Goal: Information Seeking & Learning: Learn about a topic

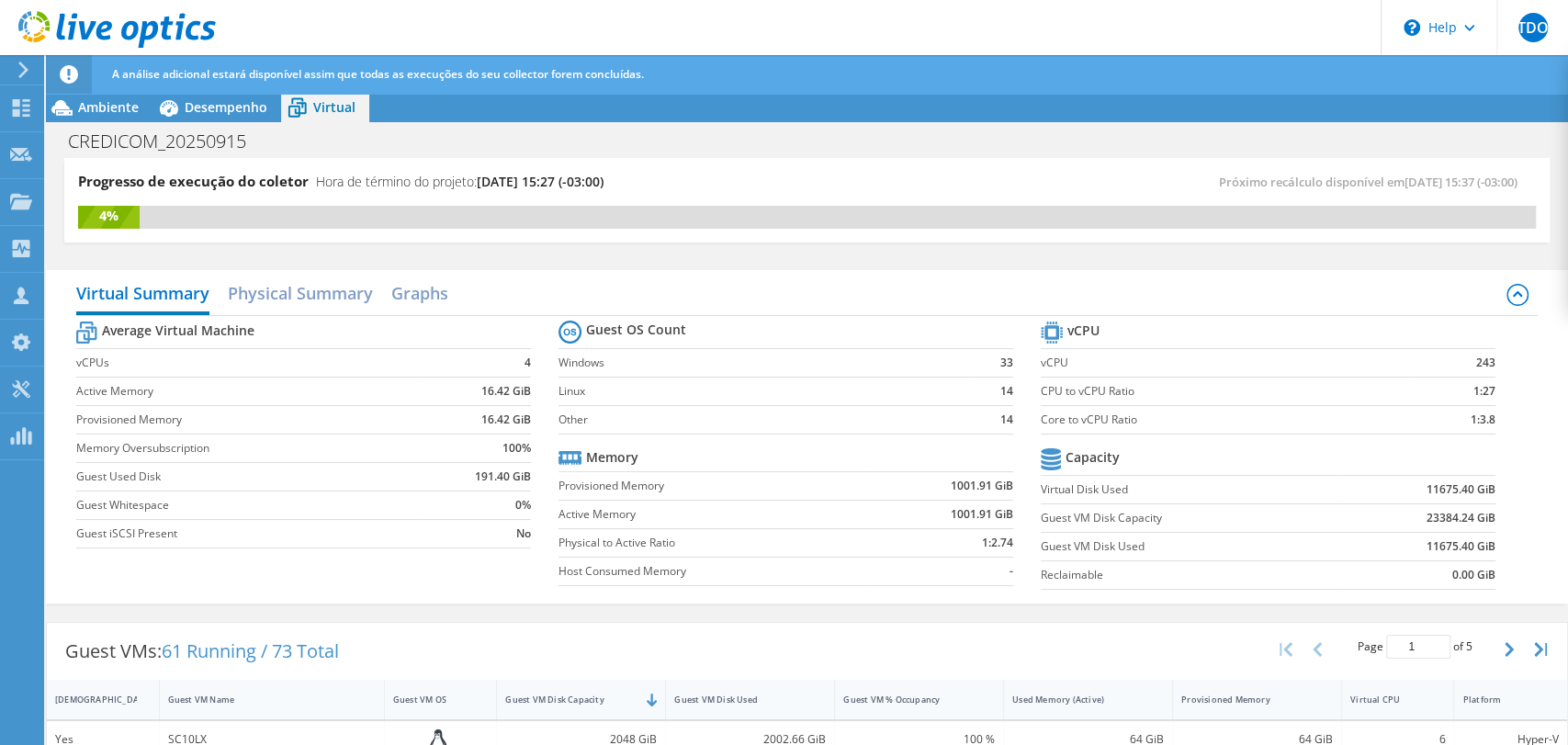
scroll to position [204, 0]
click at [19, 100] on use at bounding box center [22, 108] width 18 height 18
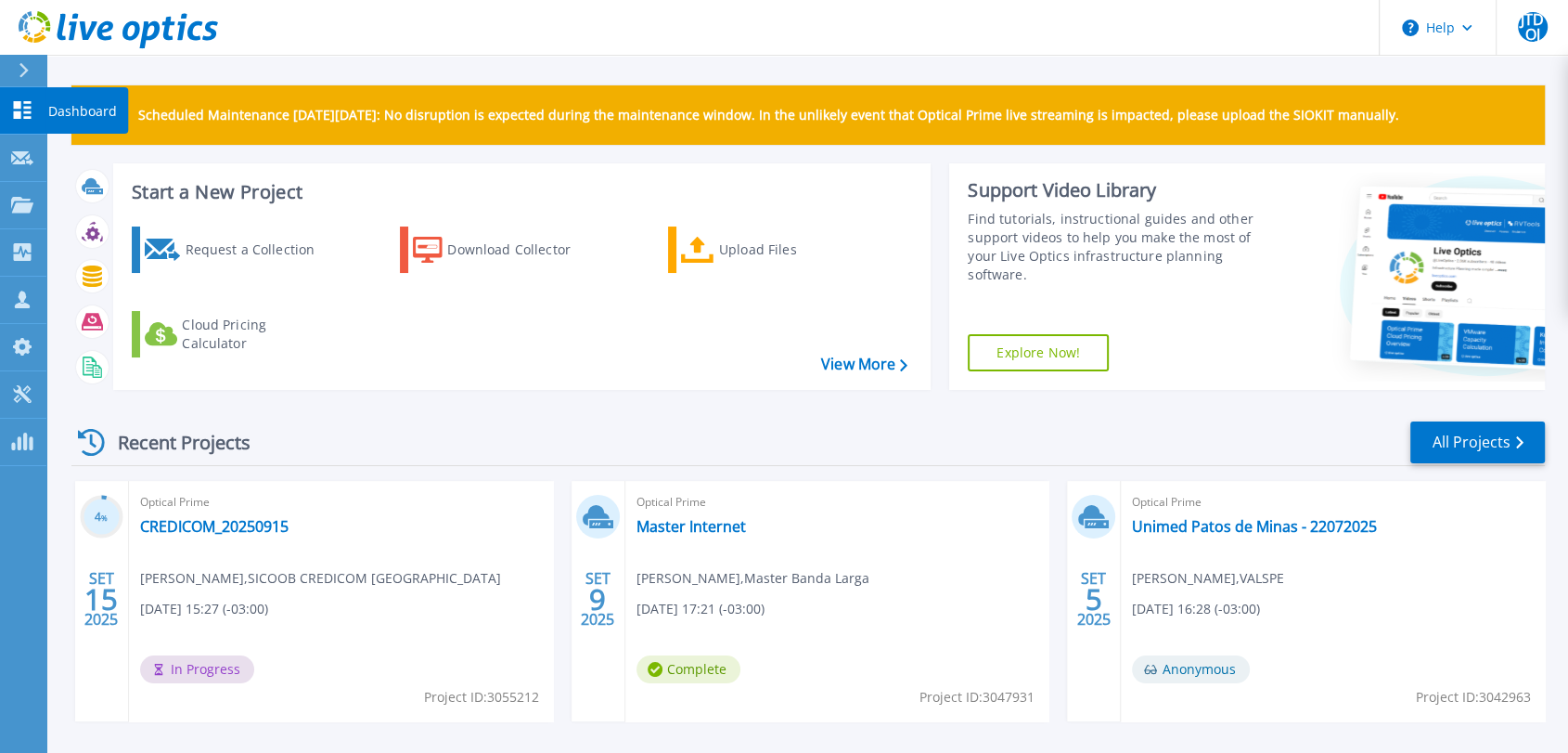
click at [18, 111] on icon at bounding box center [22, 111] width 22 height 18
click at [227, 521] on link "CREDICOM_20250915" at bounding box center [214, 526] width 148 height 19
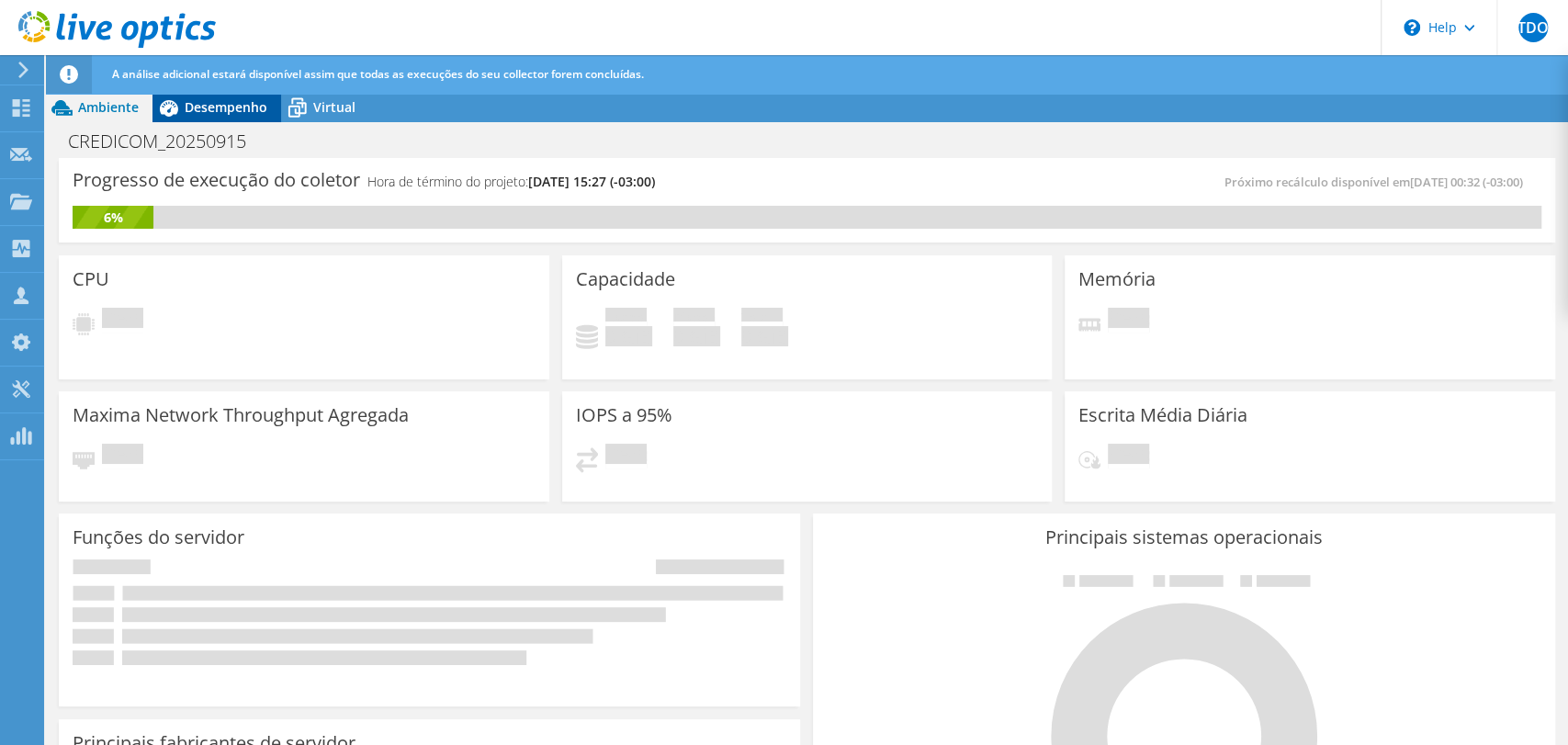
click at [213, 105] on span "Desempenho" at bounding box center [226, 107] width 83 height 18
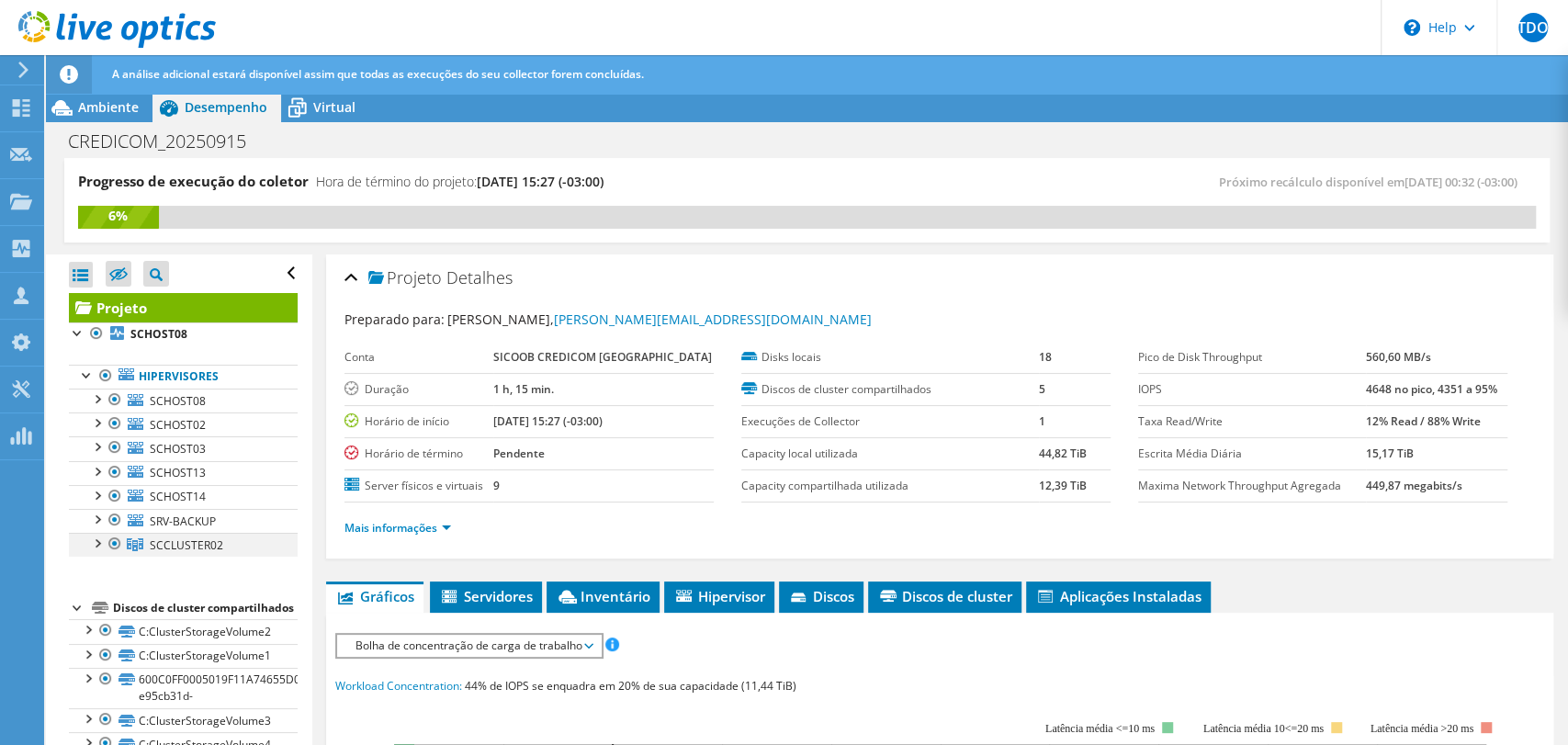
click at [97, 538] on div at bounding box center [97, 542] width 19 height 19
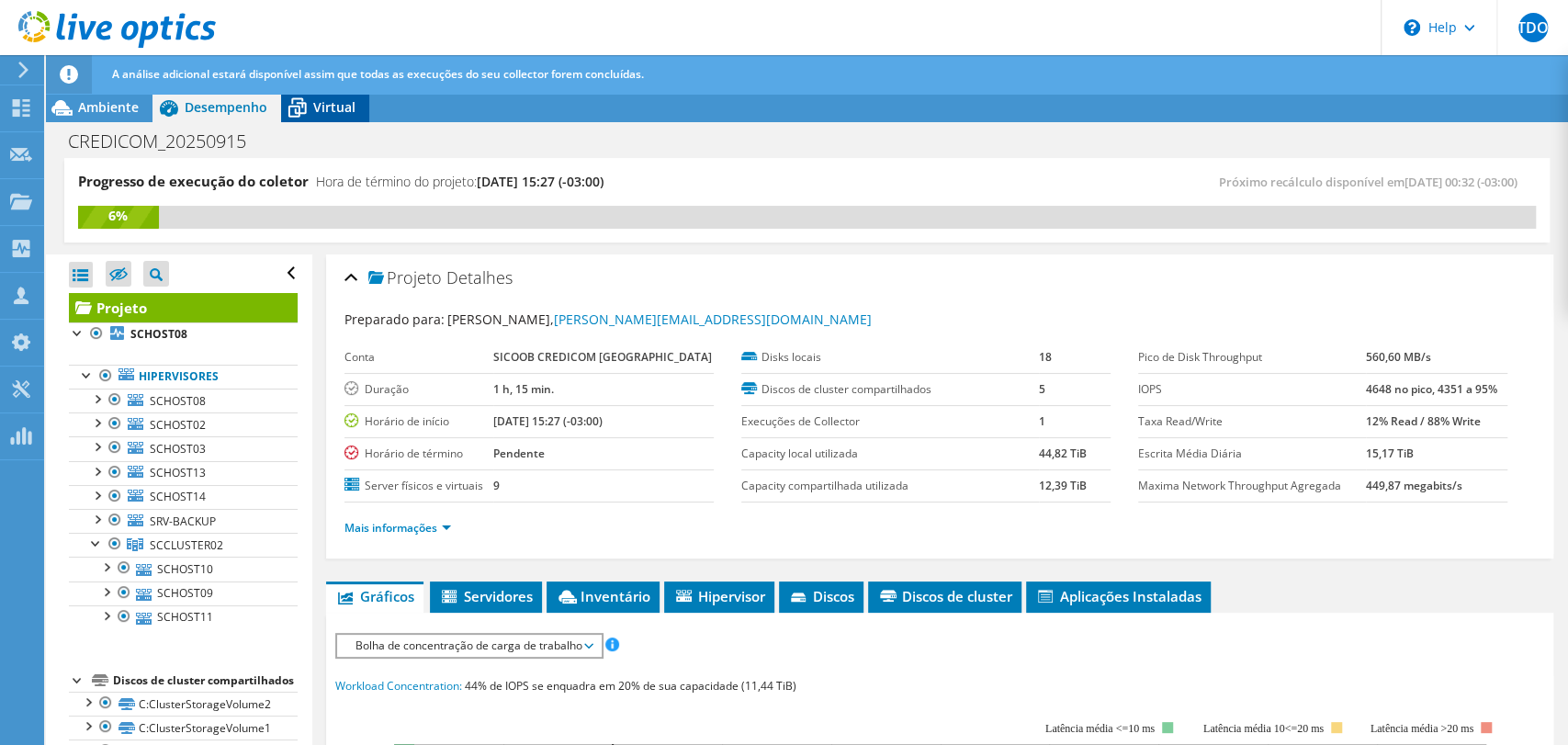
click at [315, 109] on span "Virtual" at bounding box center [334, 107] width 42 height 18
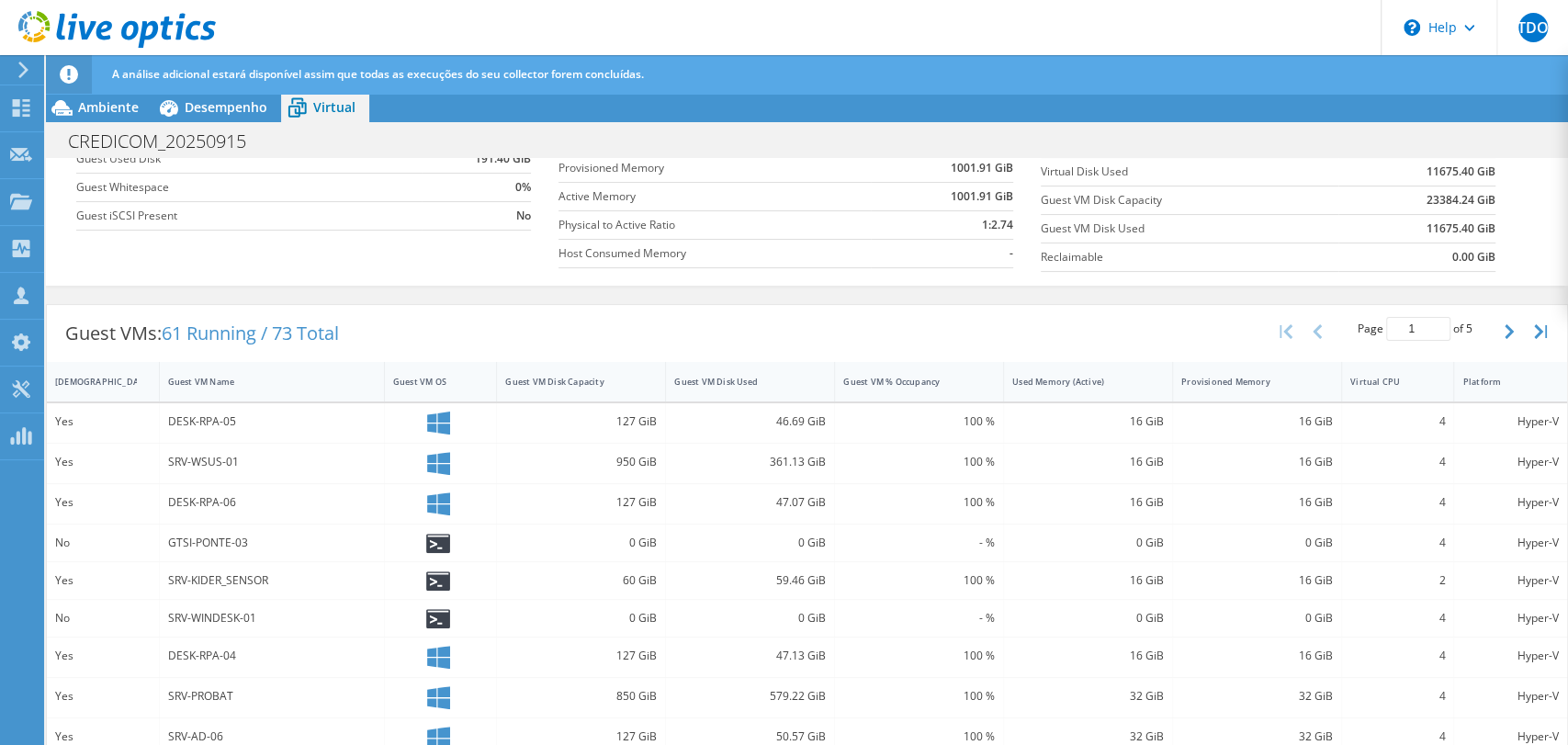
scroll to position [374, 0]
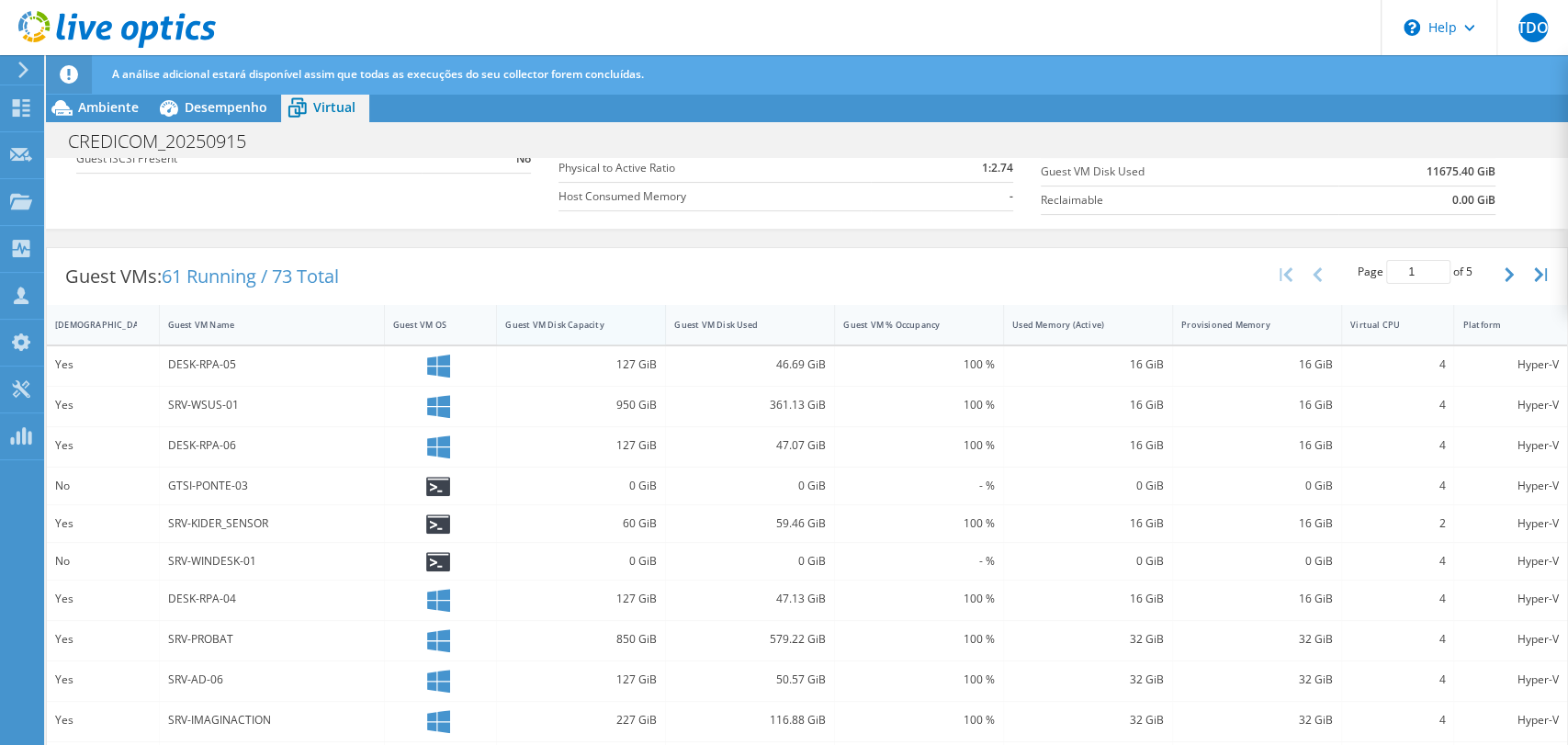
click at [587, 331] on div "Guest VM Disk Capacity" at bounding box center [570, 324] width 146 height 29
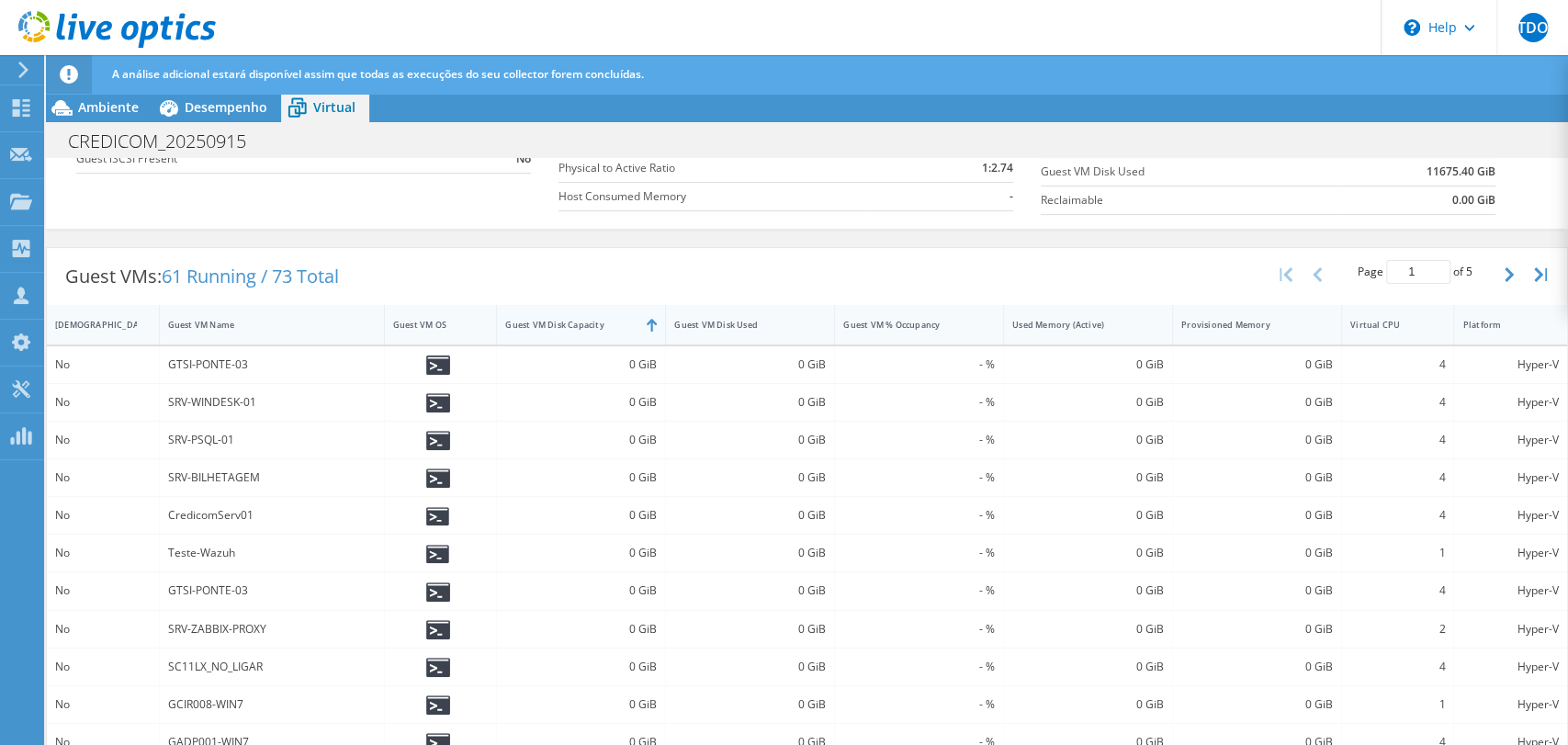
click at [590, 328] on div "Guest VM Disk Capacity" at bounding box center [570, 324] width 146 height 29
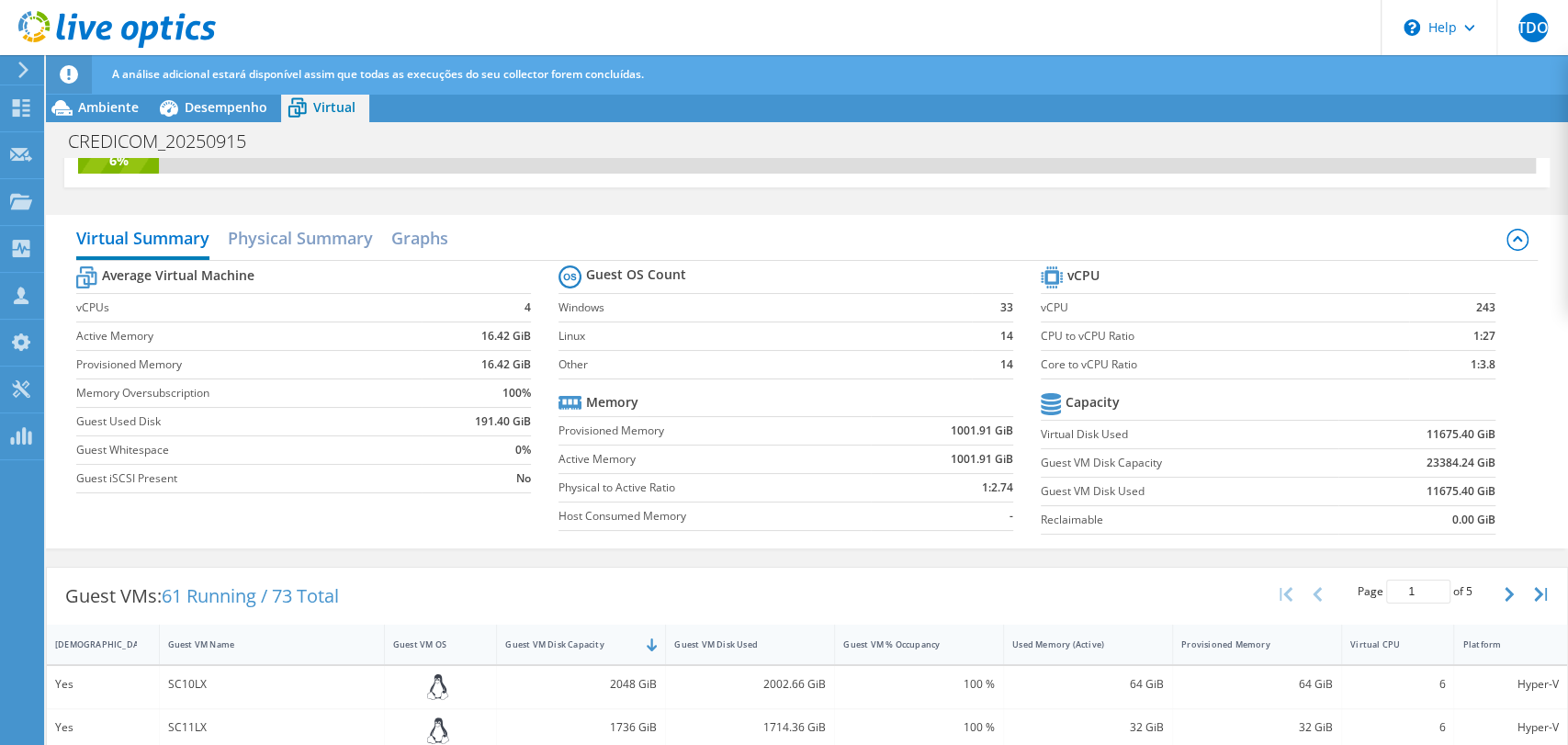
scroll to position [0, 0]
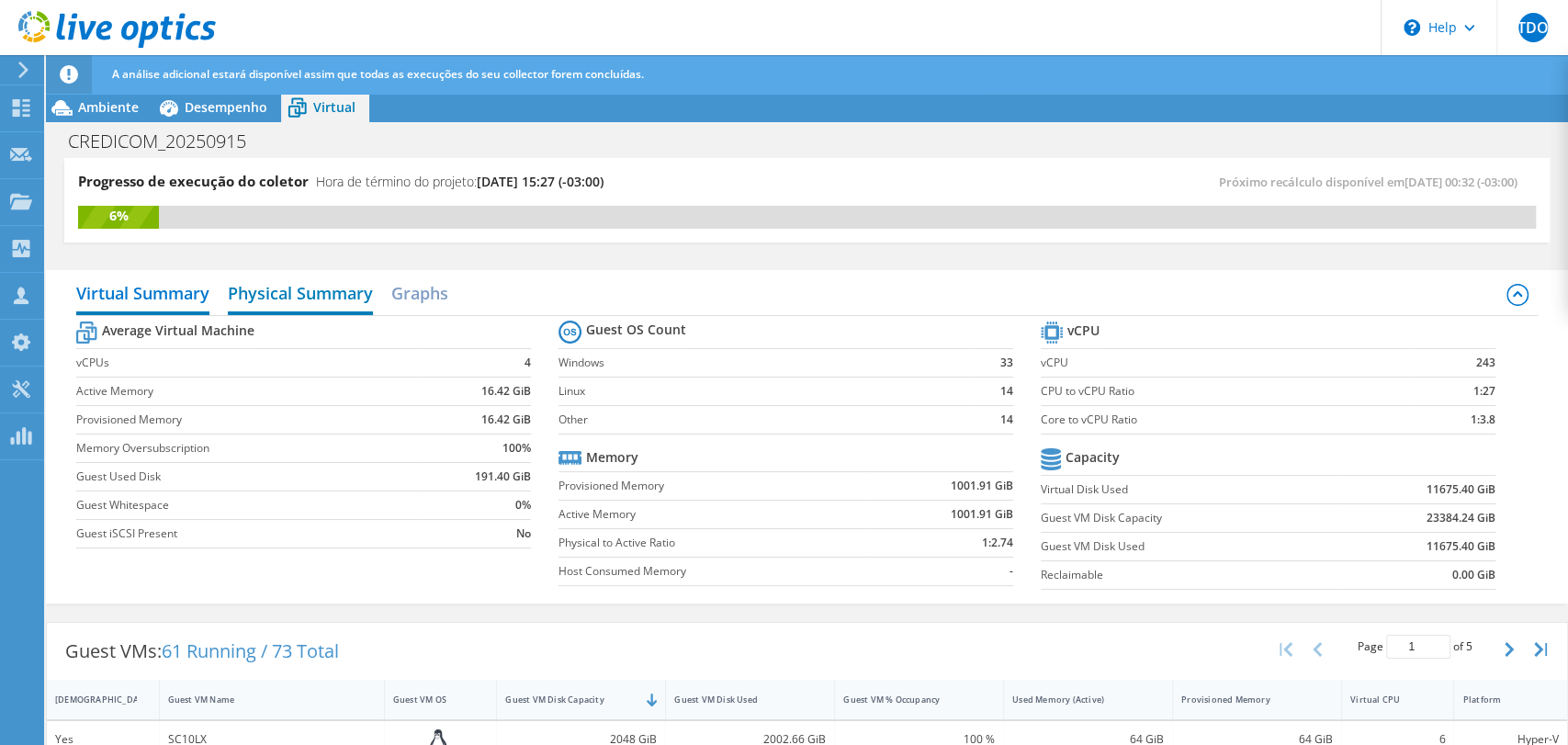
click at [323, 289] on h2 "Physical Summary" at bounding box center [300, 295] width 145 height 40
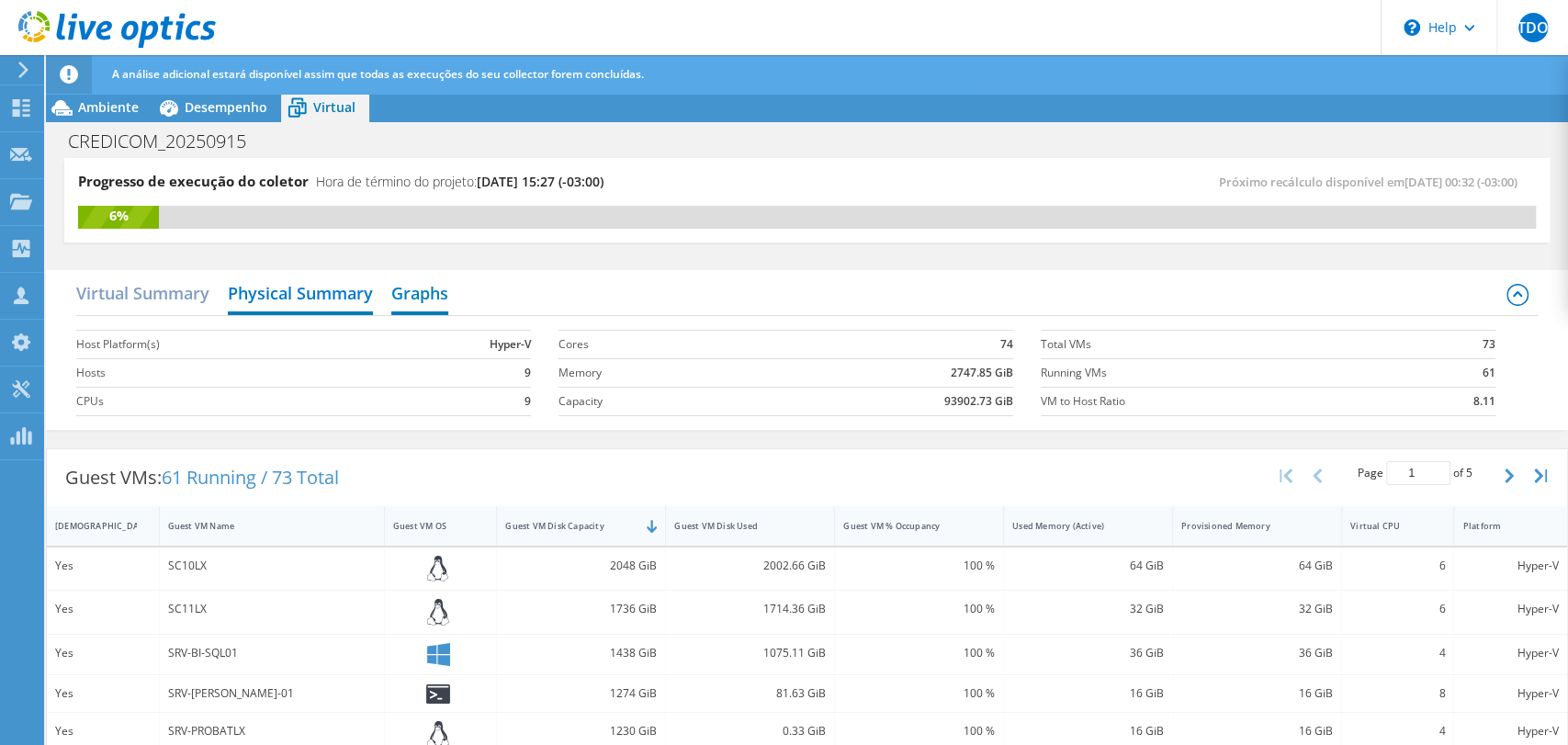
click at [426, 294] on h2 "Graphs" at bounding box center [420, 295] width 57 height 40
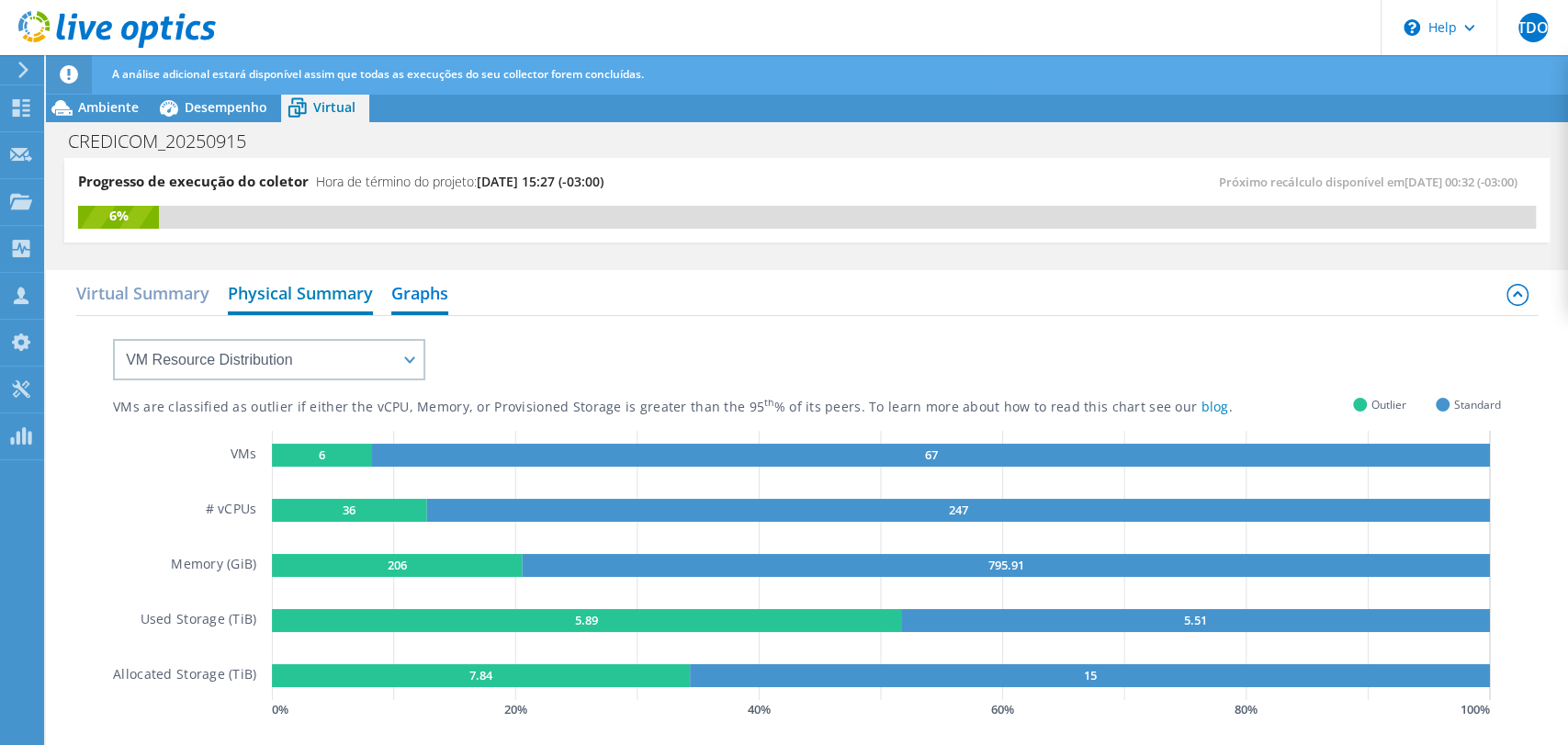
click at [303, 292] on h2 "Physical Summary" at bounding box center [300, 295] width 145 height 40
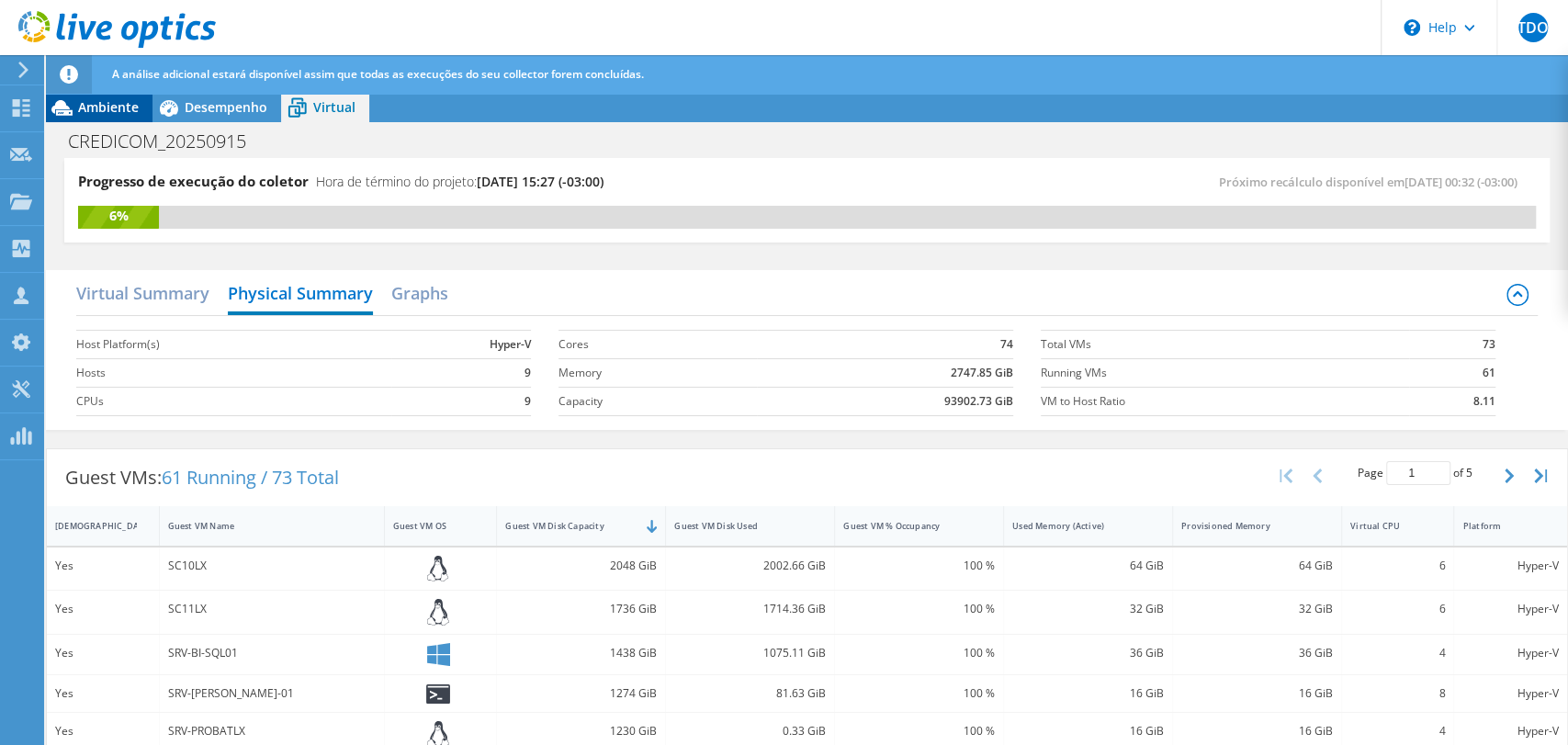
click at [102, 110] on span "Ambiente" at bounding box center [108, 107] width 61 height 18
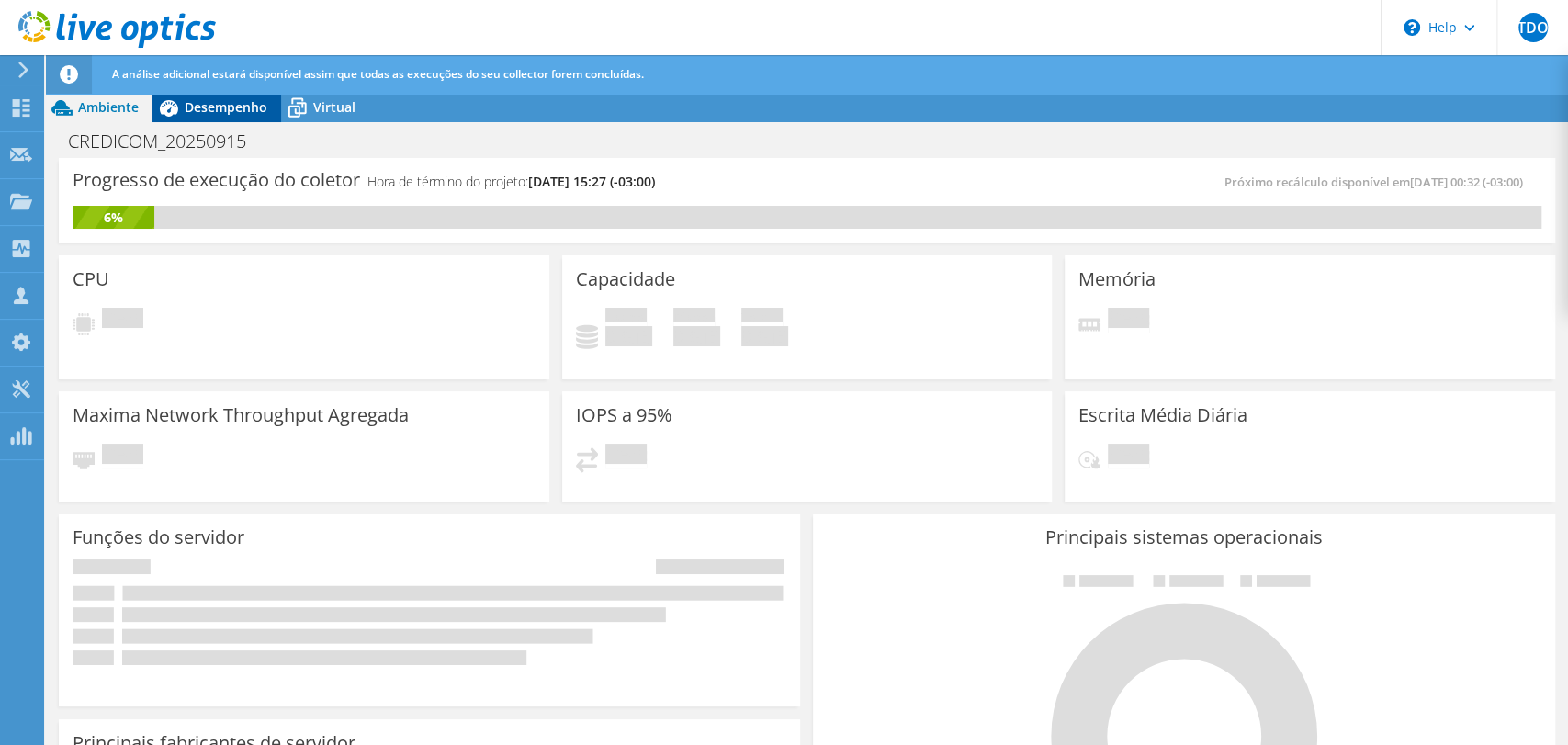
click at [185, 109] on span "Desempenho" at bounding box center [226, 107] width 83 height 18
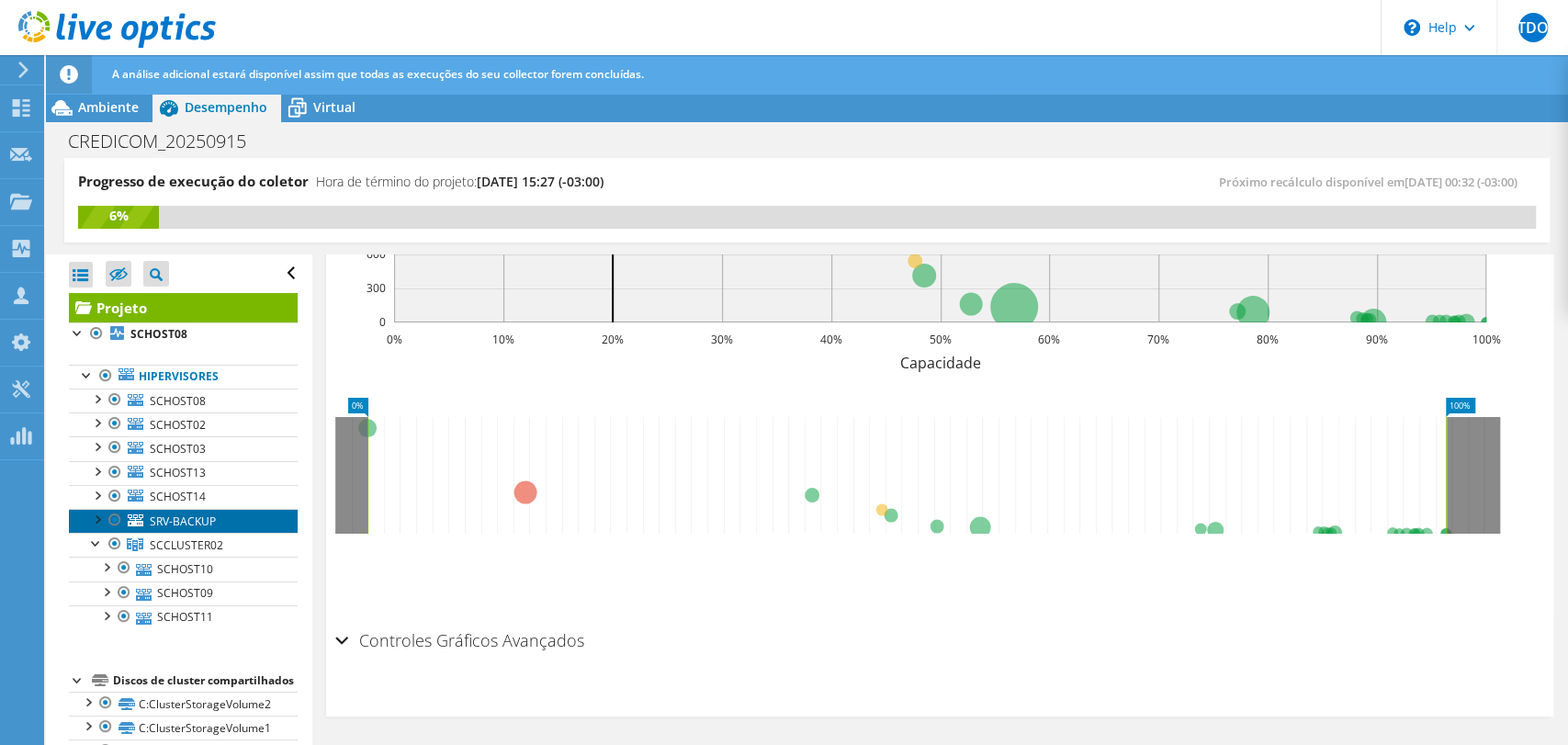
drag, startPoint x: 170, startPoint y: 520, endPoint x: 220, endPoint y: 528, distance: 50.6
click at [170, 520] on span "SRV-BACKUP" at bounding box center [182, 521] width 66 height 16
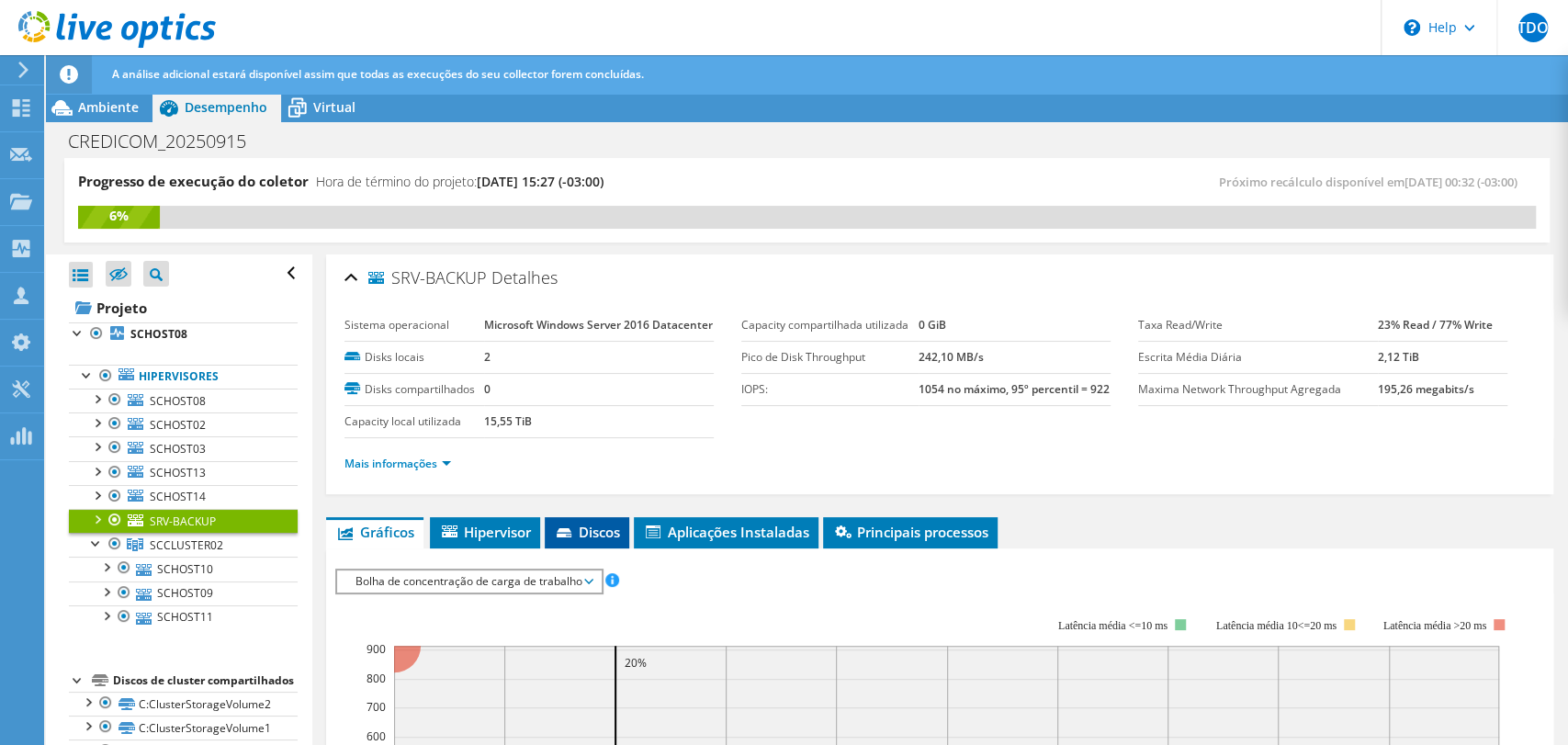
click at [560, 541] on span "Discos" at bounding box center [586, 531] width 66 height 19
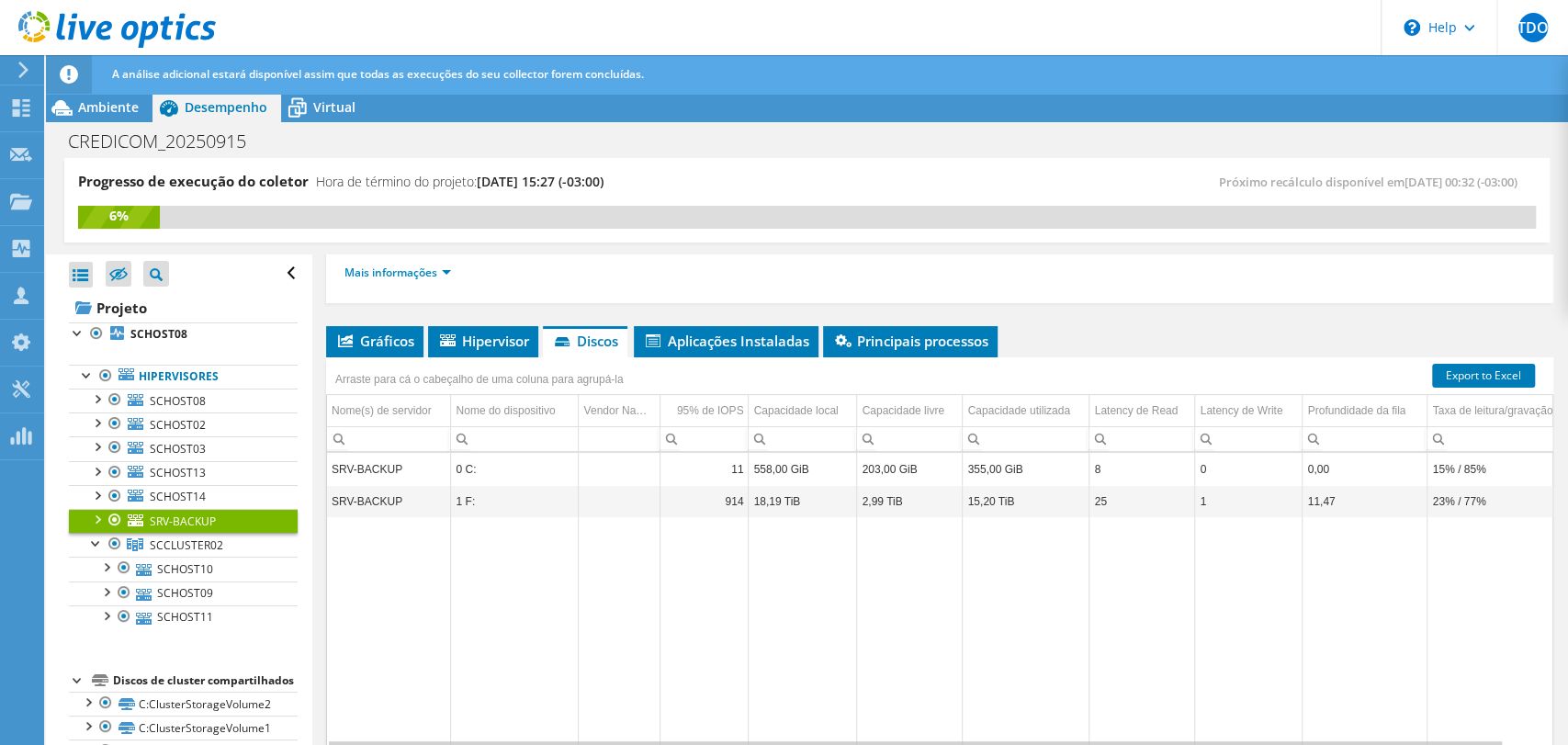
scroll to position [298, 0]
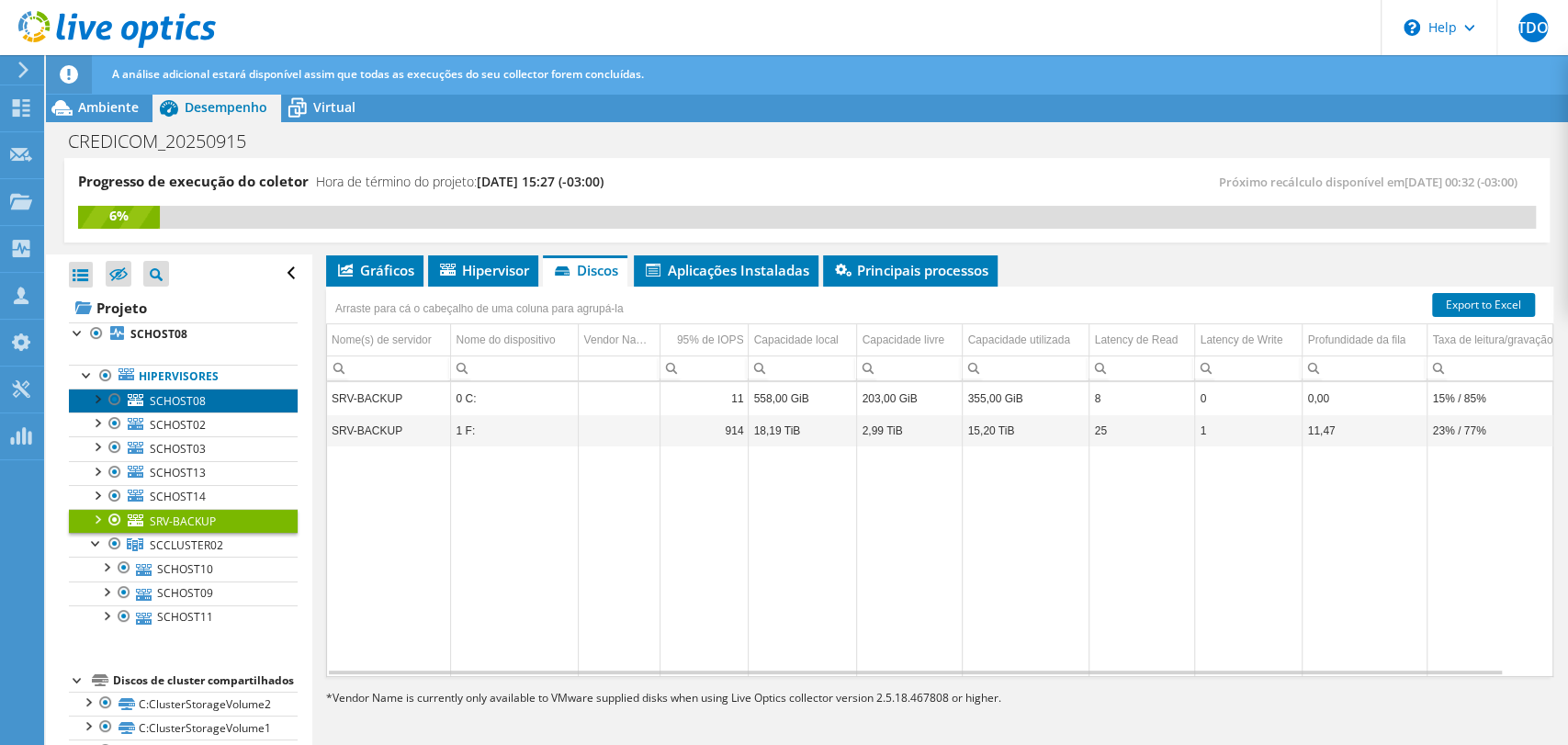
click at [175, 402] on span "SCHOST08" at bounding box center [177, 401] width 56 height 16
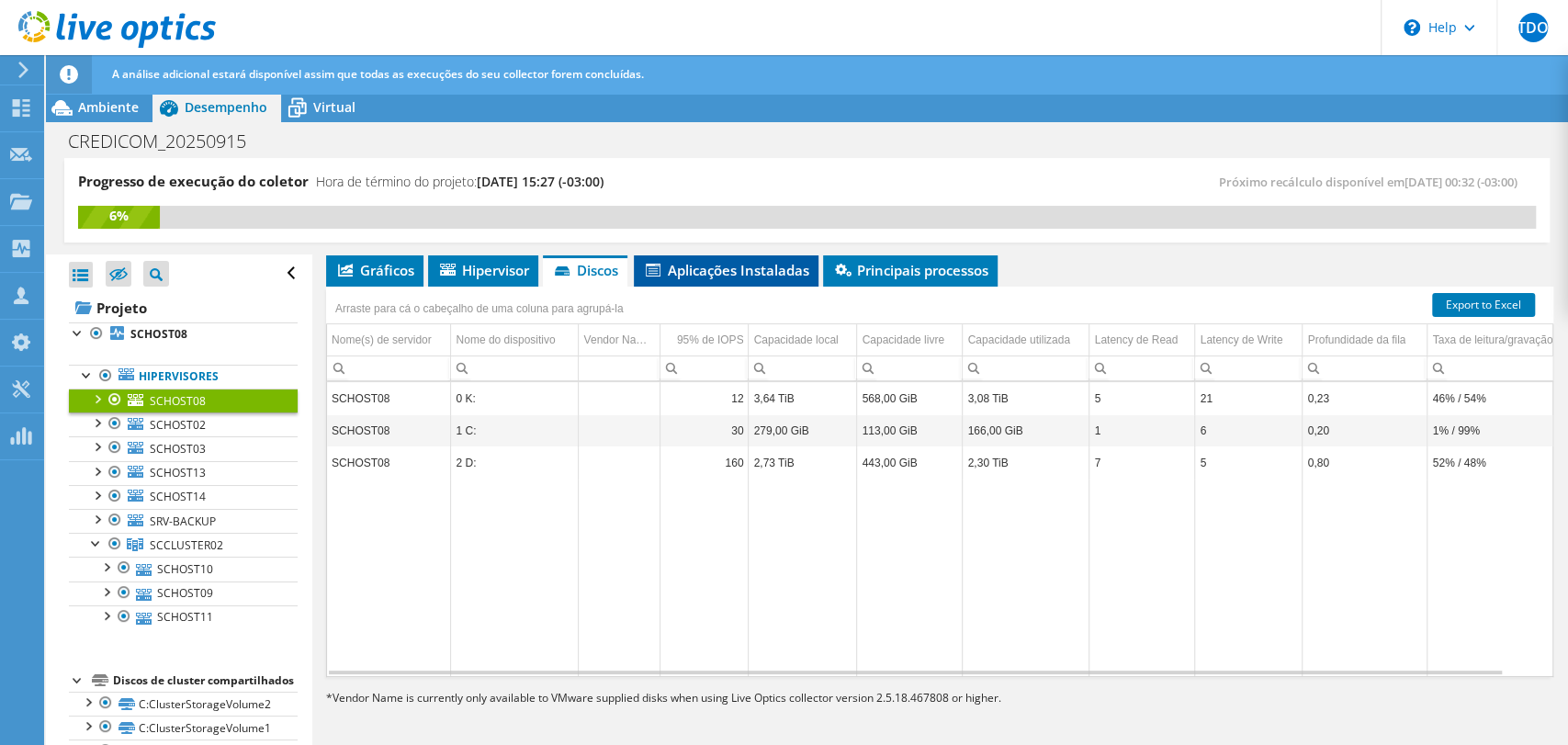
scroll to position [261, 0]
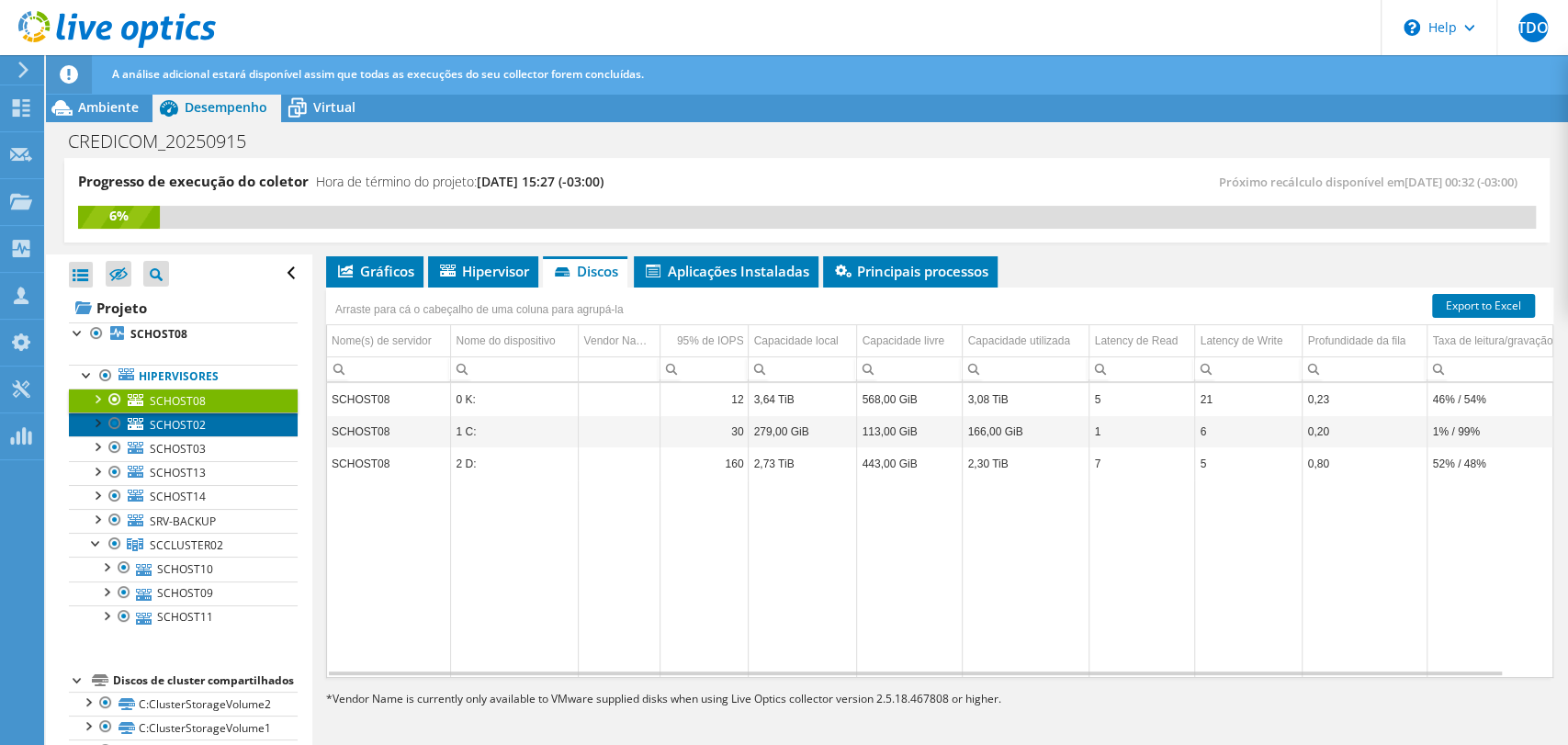
click at [211, 428] on link "SCHOST02" at bounding box center [183, 424] width 229 height 24
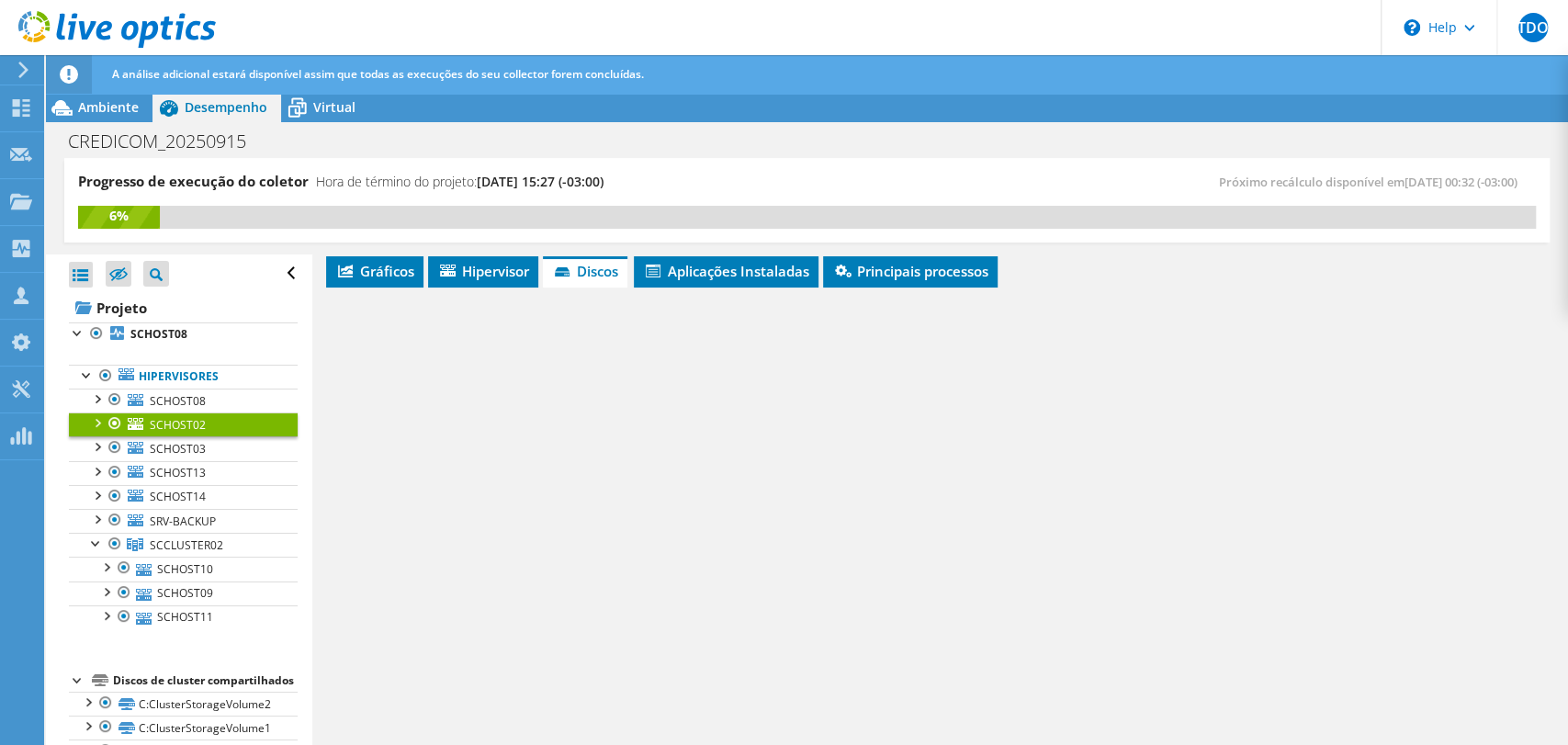
scroll to position [265, 0]
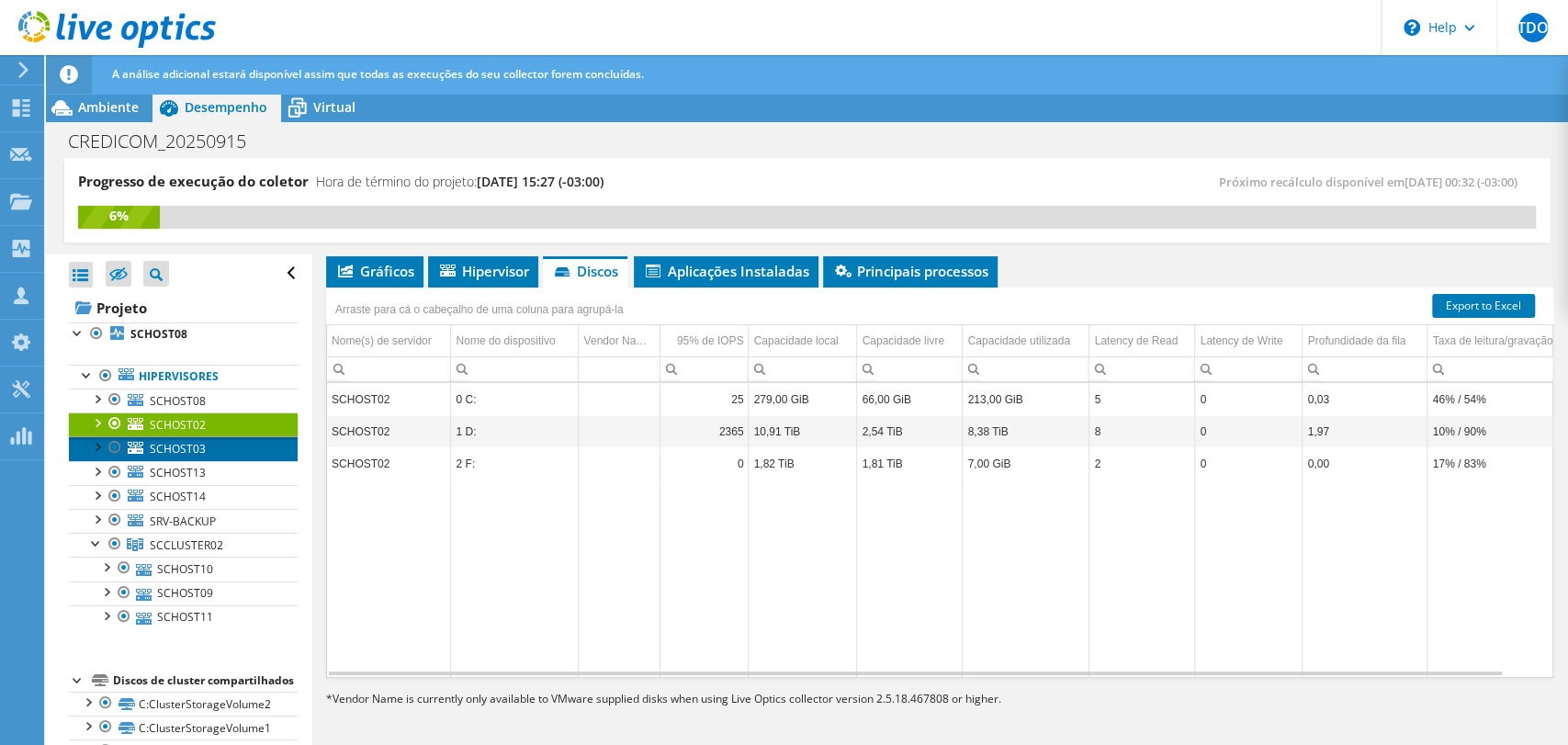
click at [226, 446] on link "SCHOST03" at bounding box center [183, 448] width 229 height 24
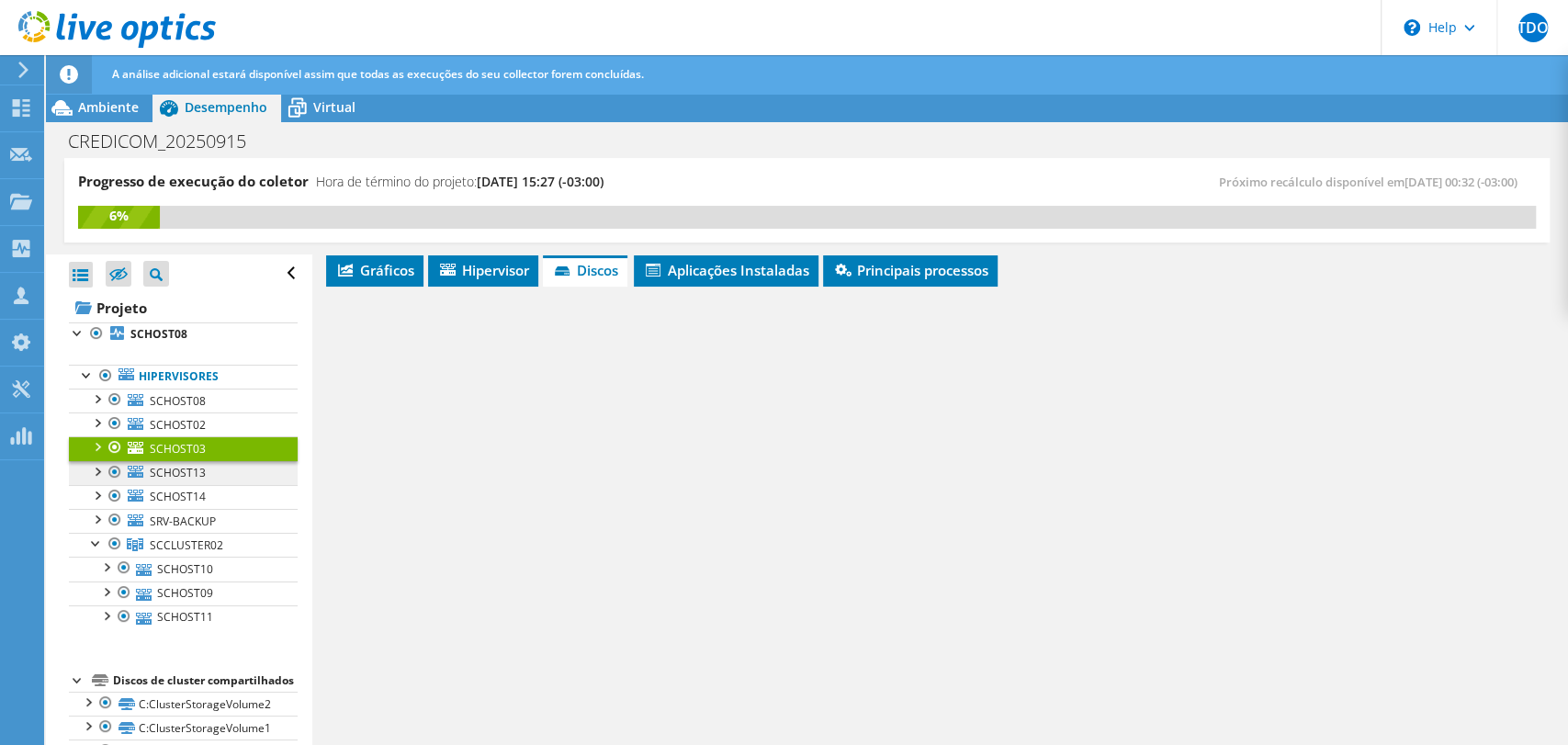
scroll to position [261, 0]
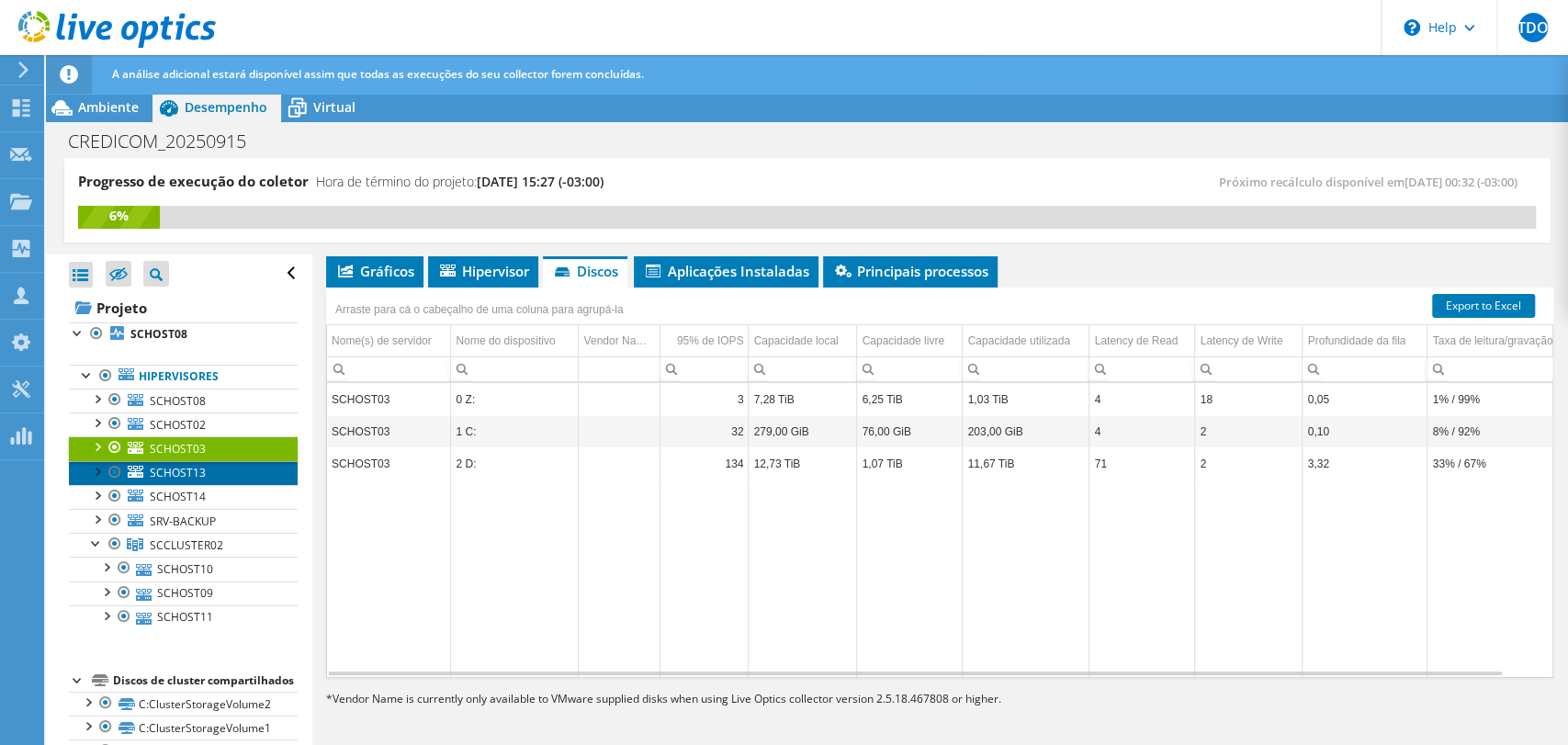
click at [214, 474] on link "SCHOST13" at bounding box center [183, 473] width 229 height 24
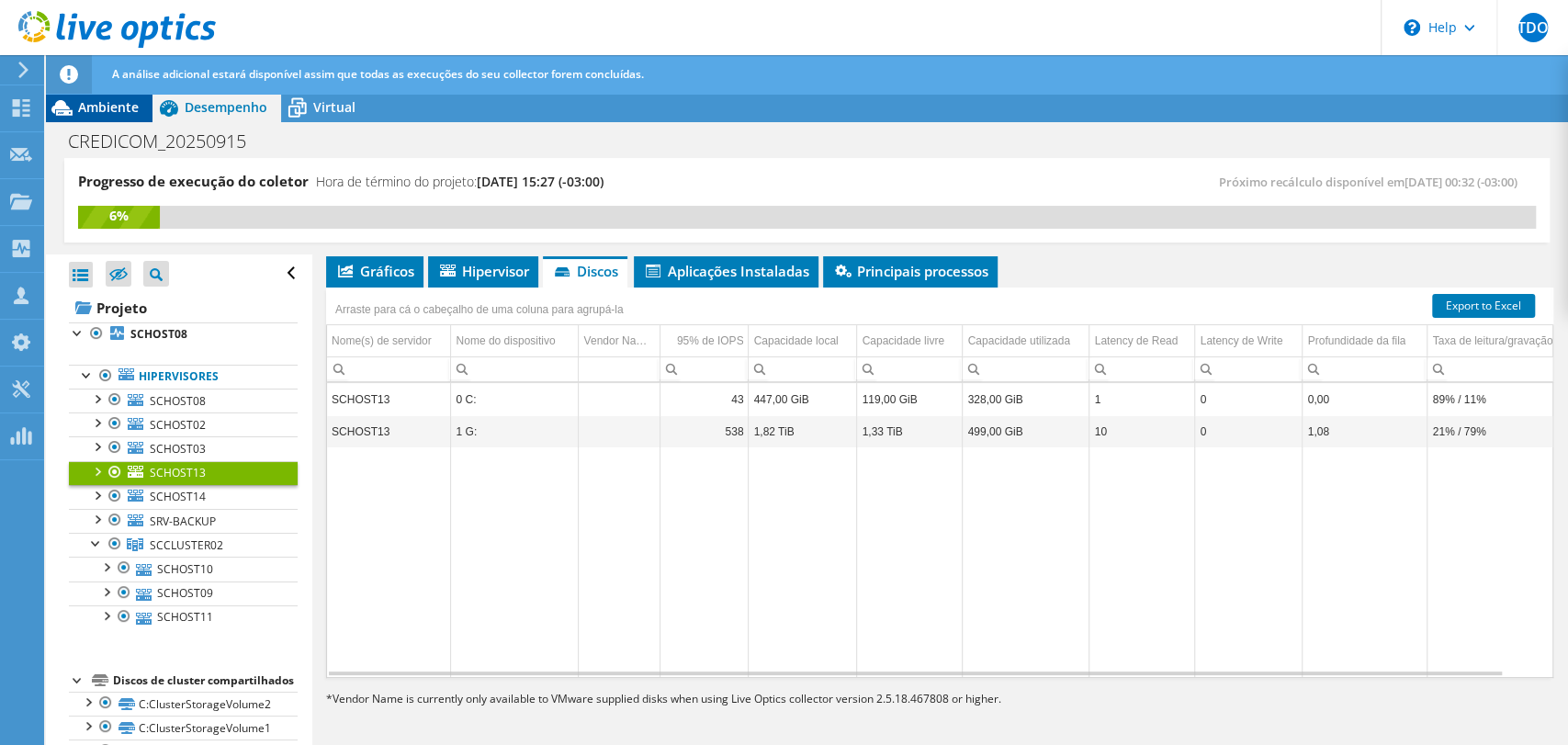
click at [117, 99] on span "Ambiente" at bounding box center [108, 107] width 61 height 18
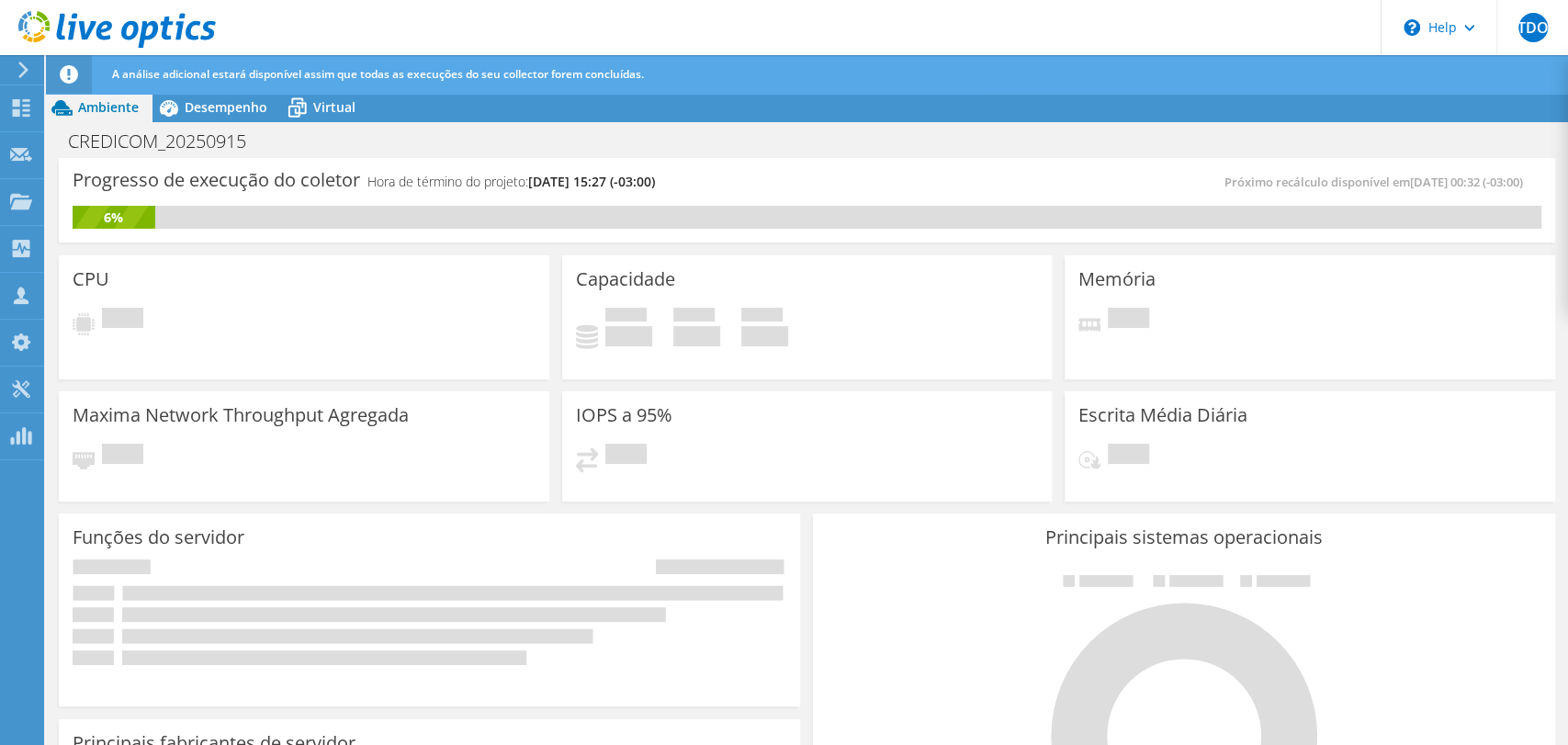
scroll to position [265, 0]
click at [207, 108] on span "Desempenho" at bounding box center [226, 107] width 83 height 18
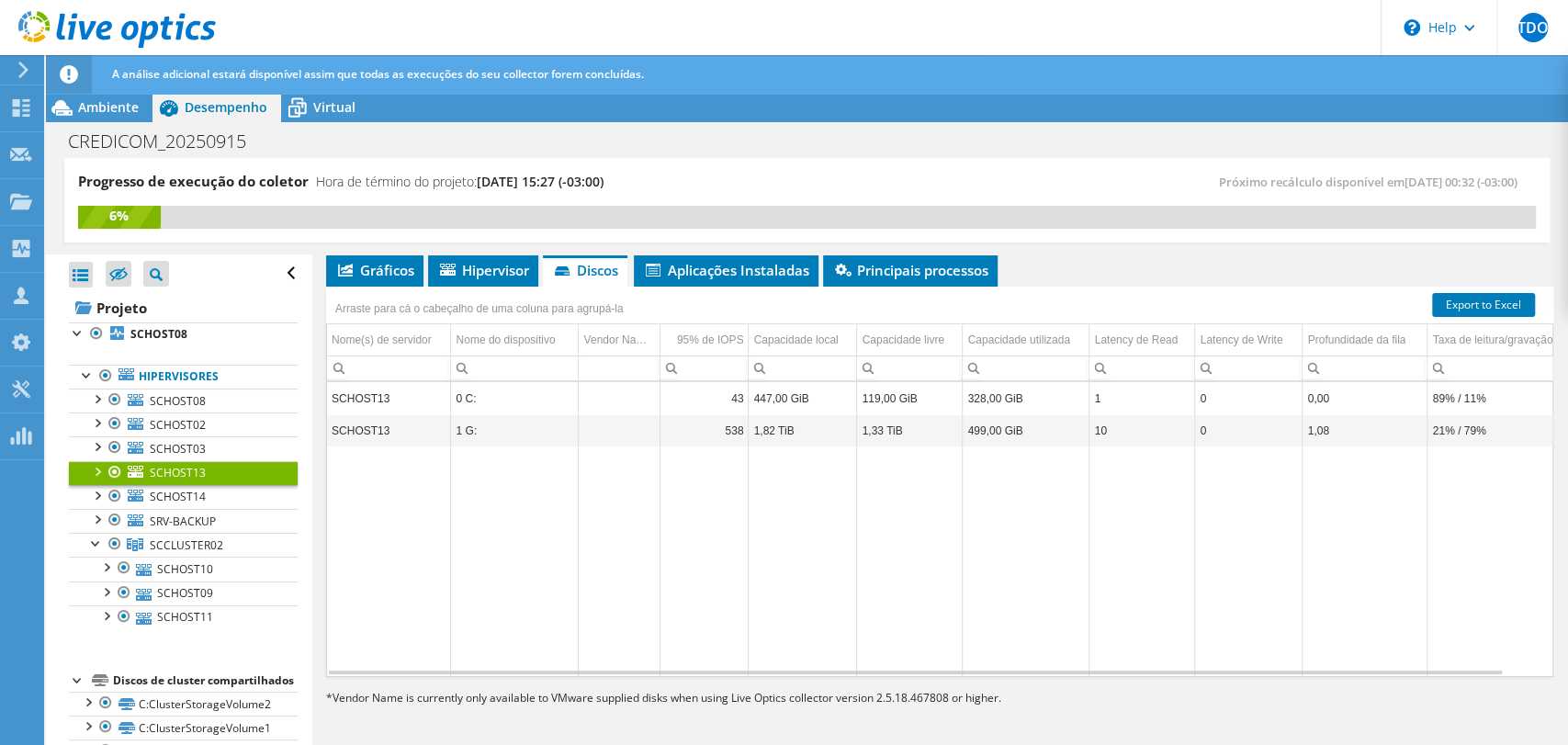
scroll to position [261, 0]
drag, startPoint x: 91, startPoint y: 108, endPoint x: 463, endPoint y: 185, distance: 379.9
click at [92, 108] on span "Ambiente" at bounding box center [108, 107] width 61 height 18
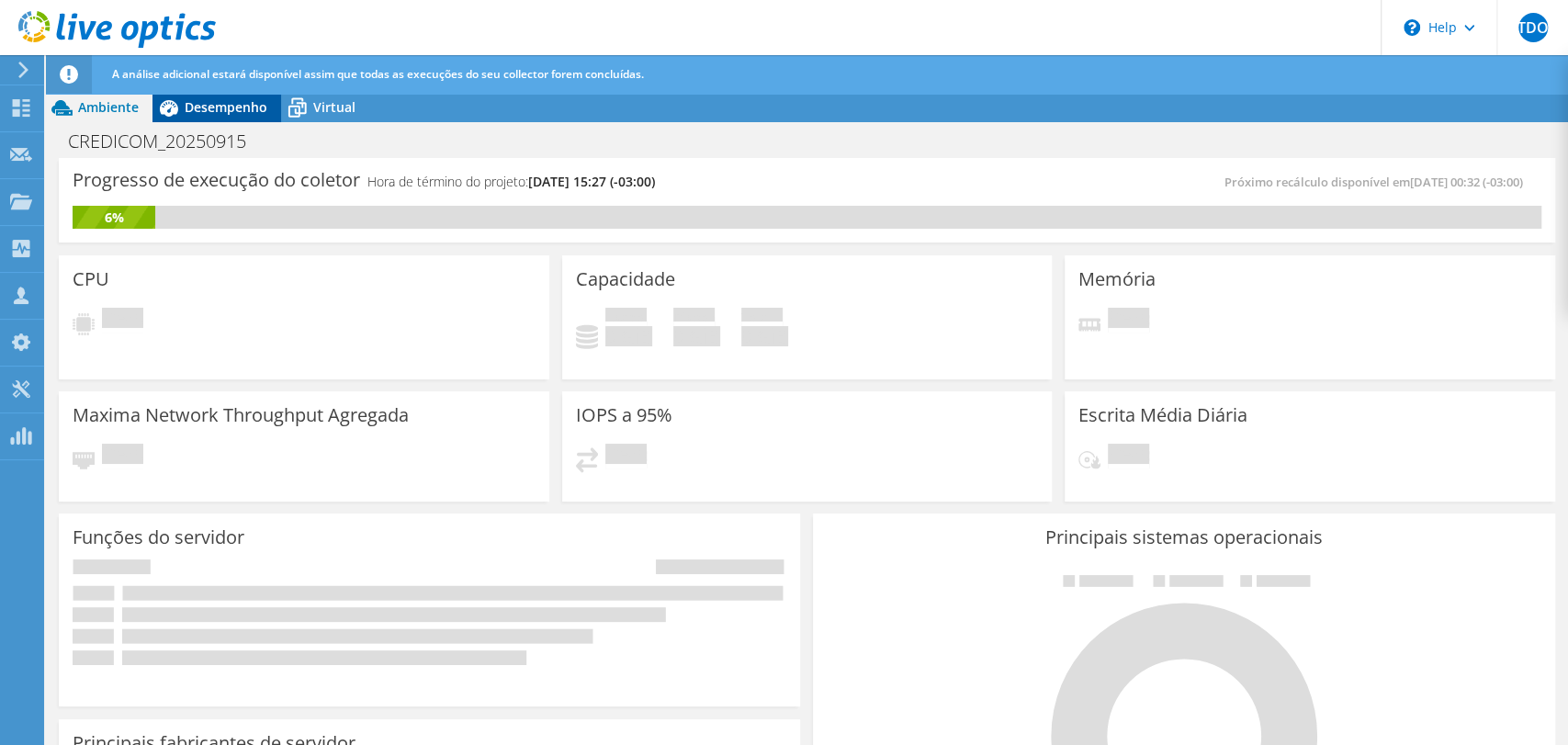
click at [210, 109] on span "Desempenho" at bounding box center [226, 107] width 83 height 18
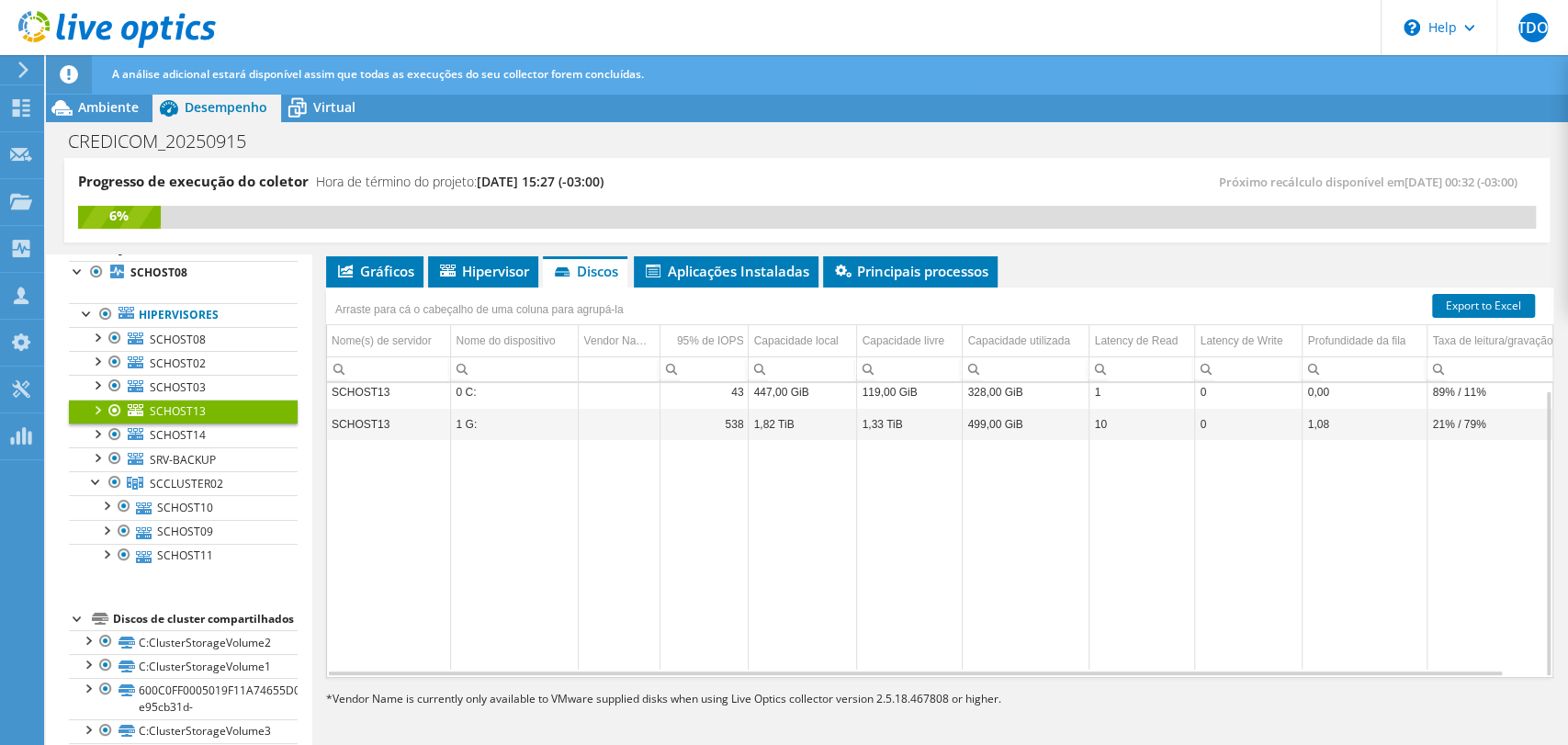
scroll to position [124, 0]
